Goal: Find specific page/section: Find specific page/section

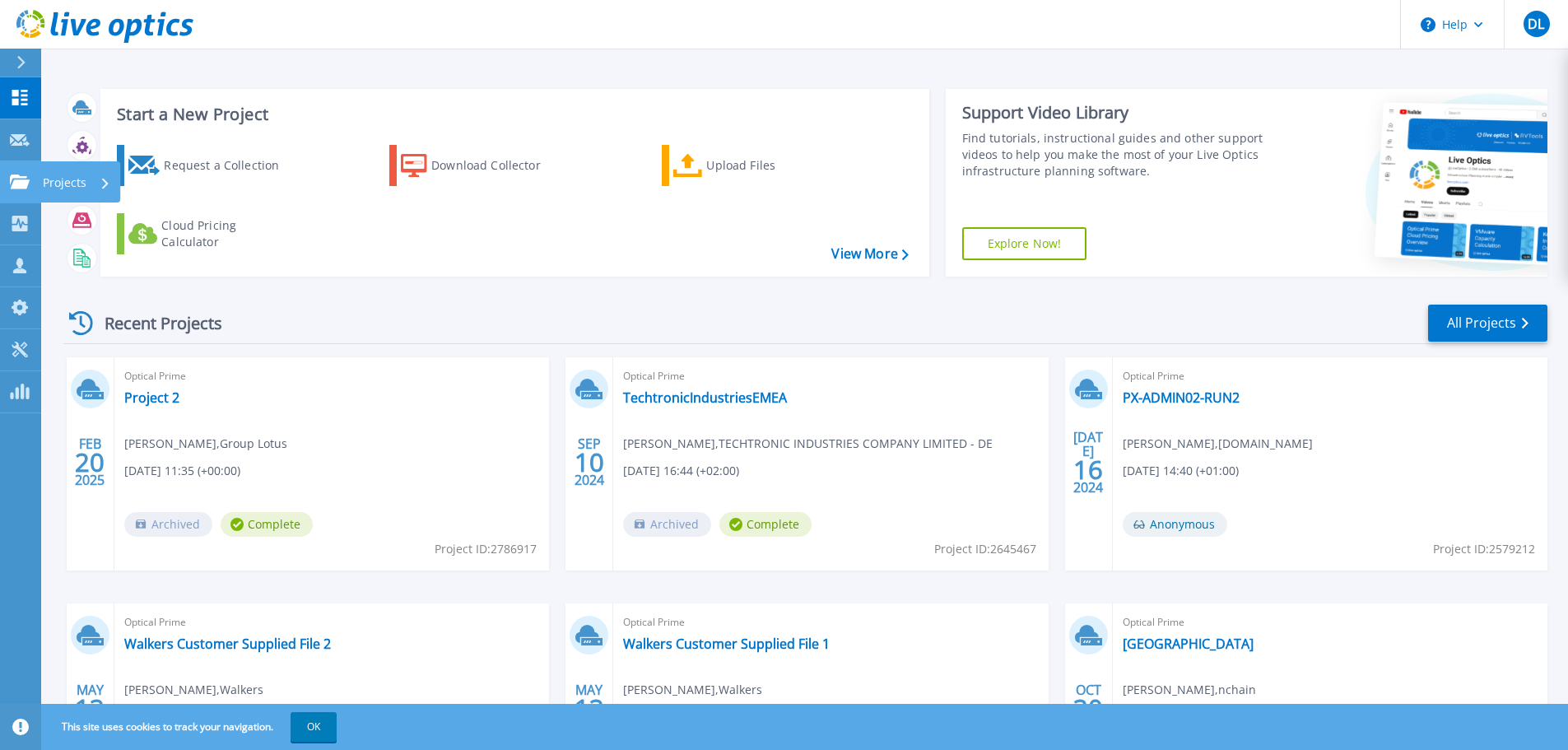
click at [18, 179] on icon at bounding box center [20, 181] width 20 height 14
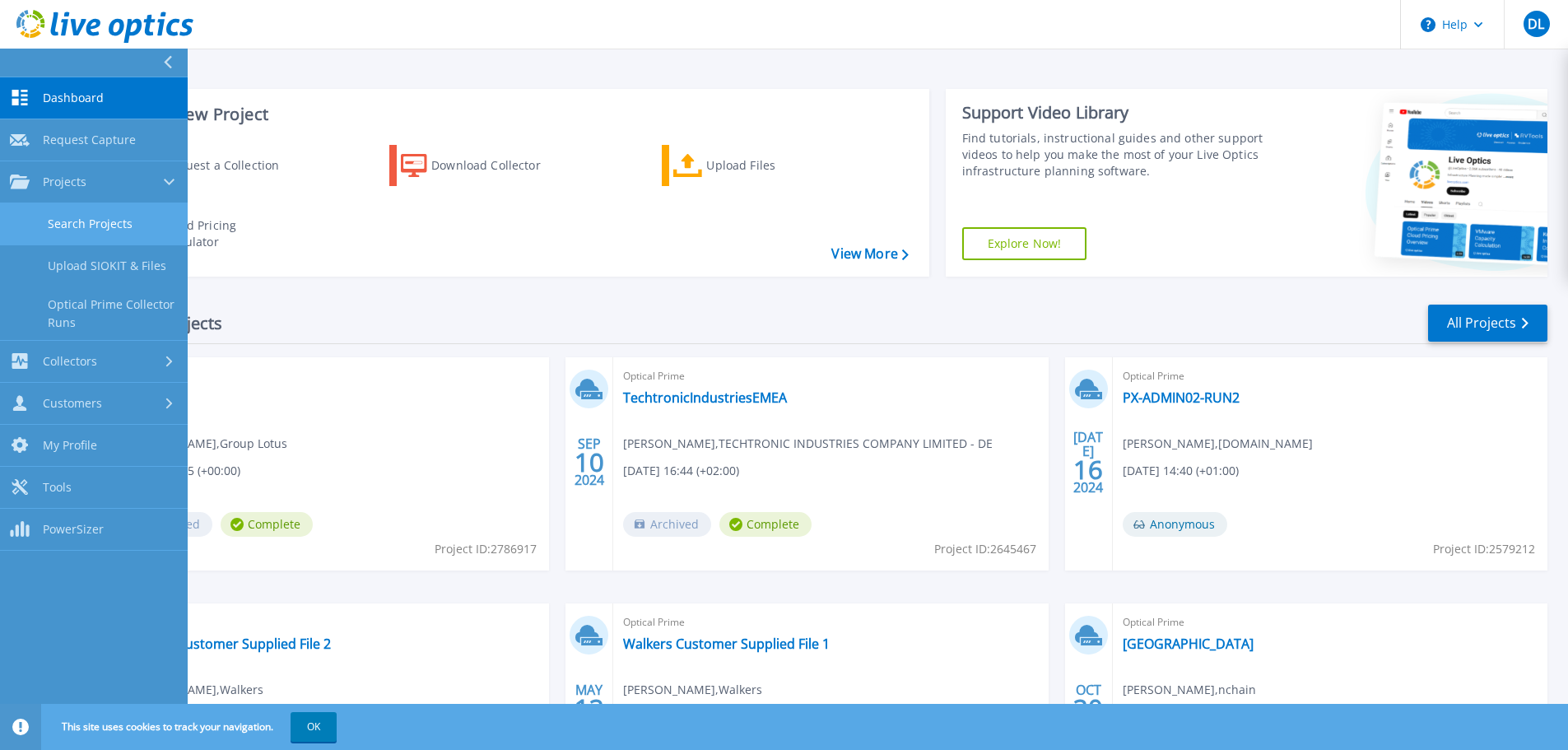
click at [63, 220] on link "Search Projects" at bounding box center [94, 225] width 187 height 42
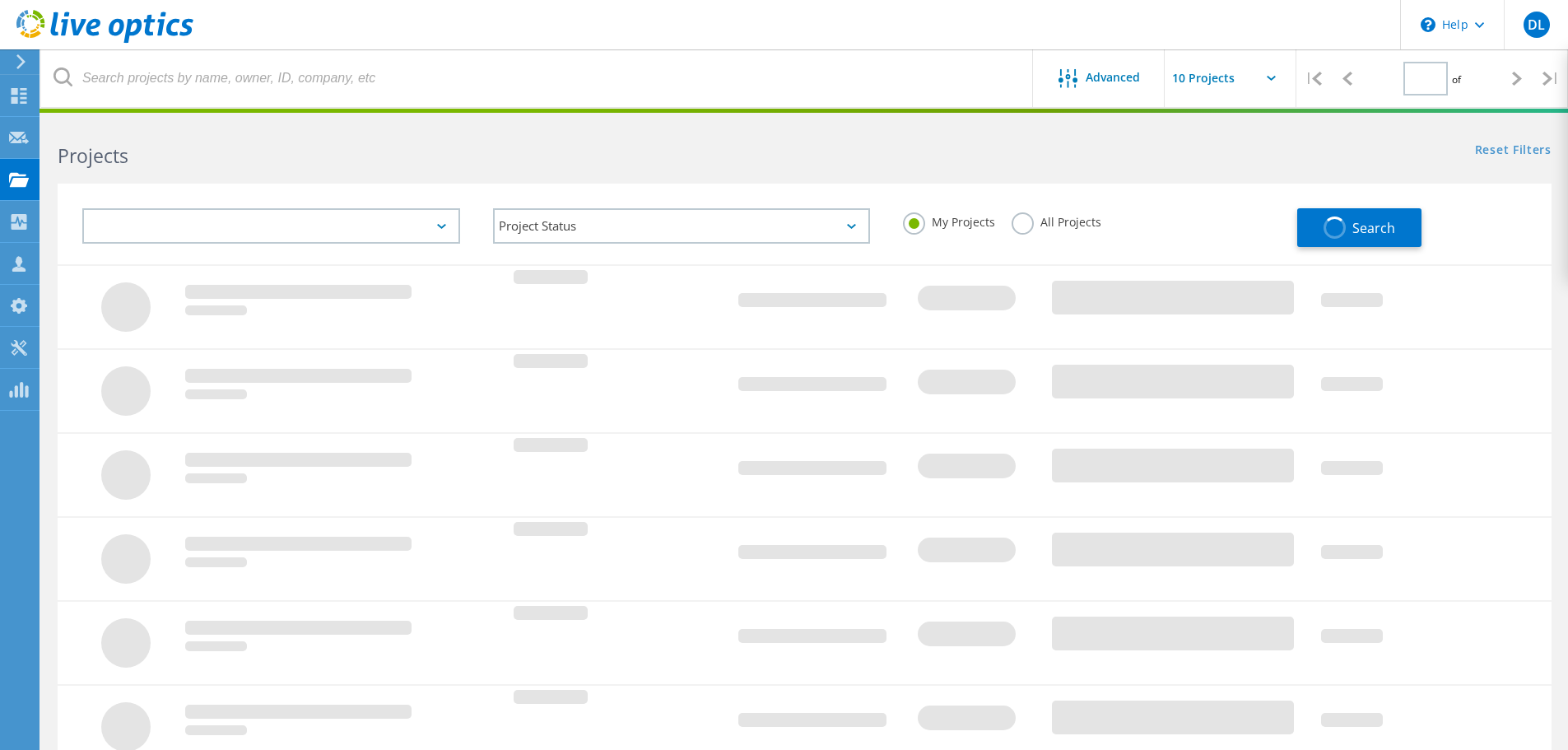
type input "1"
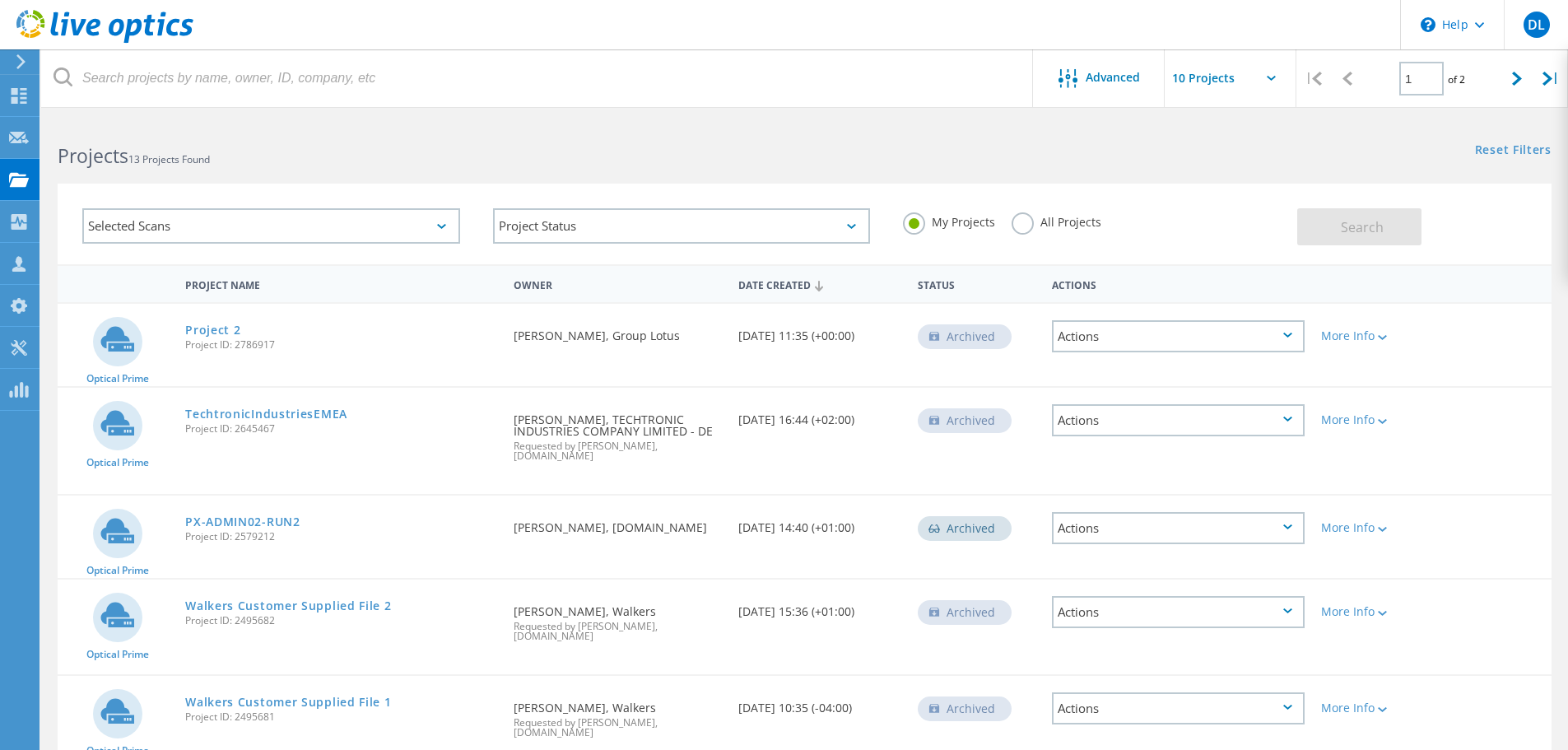
click at [1017, 223] on label "All Projects" at bounding box center [1056, 220] width 90 height 15
click at [0, 0] on input "All Projects" at bounding box center [0, 0] width 0 height 0
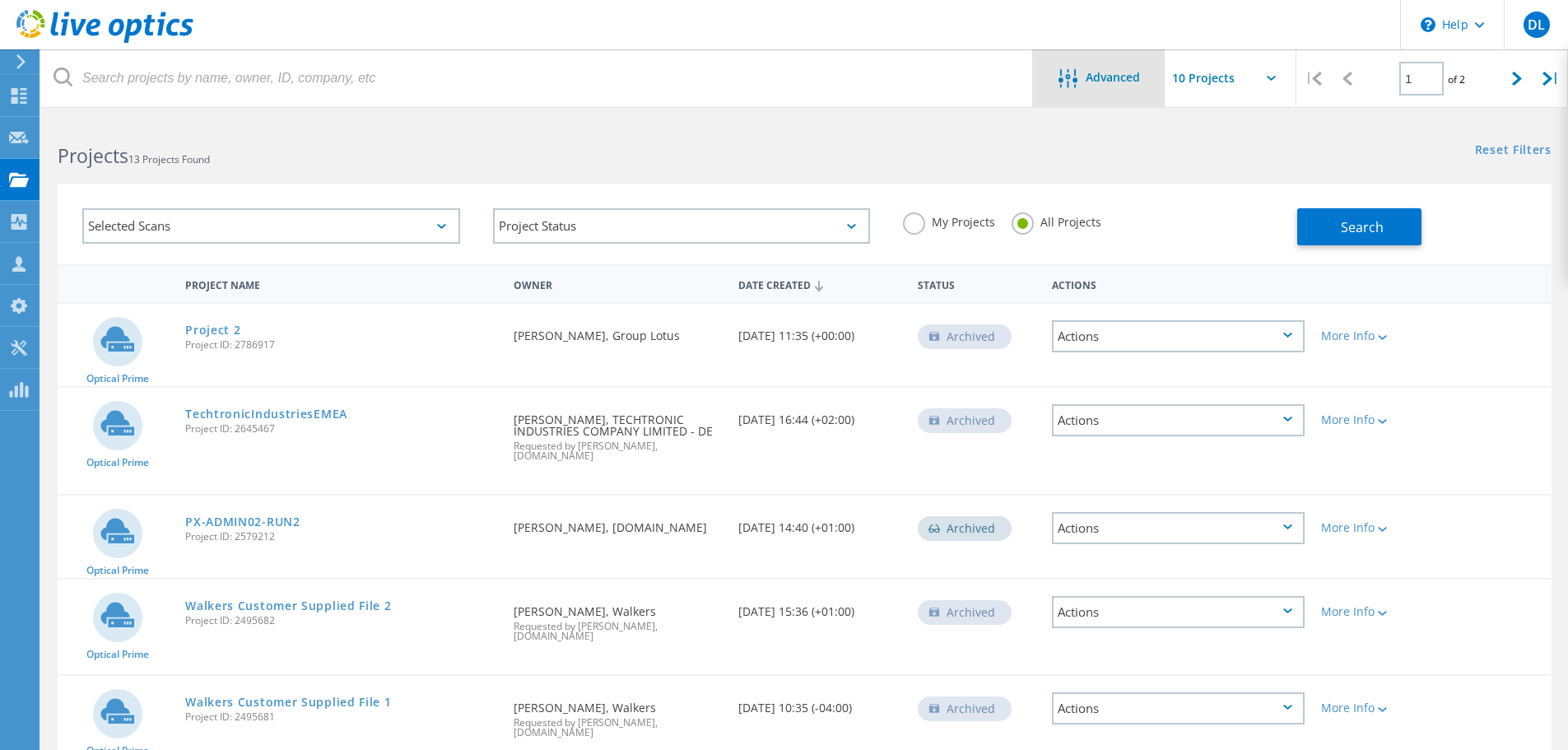
drag, startPoint x: 1364, startPoint y: 230, endPoint x: 1050, endPoint y: 104, distance: 338.3
click at [1050, 119] on lo-project-search-form "Advanced | 1 of 2 | Email Address Project Name Company Date Created Project Id …" at bounding box center [804, 191] width 1527 height 145
click at [1359, 218] on span "Search" at bounding box center [1362, 227] width 43 height 18
